Goal: Learn about a topic: Learn about a topic

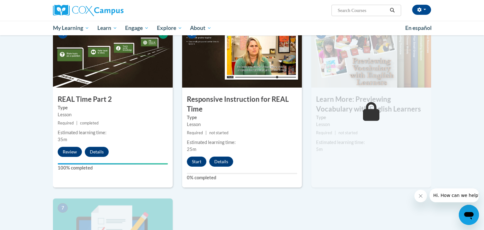
scroll to position [313, 0]
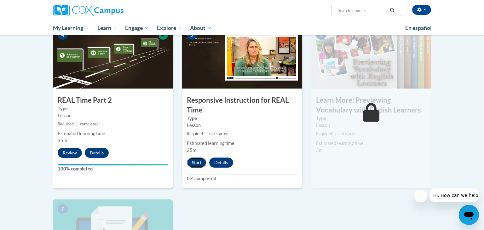
click at [195, 159] on button "Start" at bounding box center [197, 163] width 20 height 10
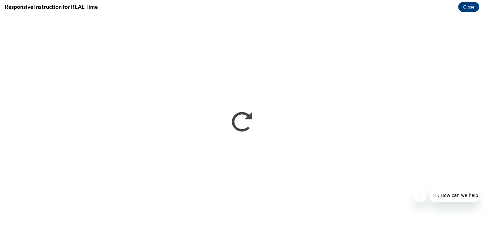
scroll to position [0, 0]
